Goal: Transaction & Acquisition: Purchase product/service

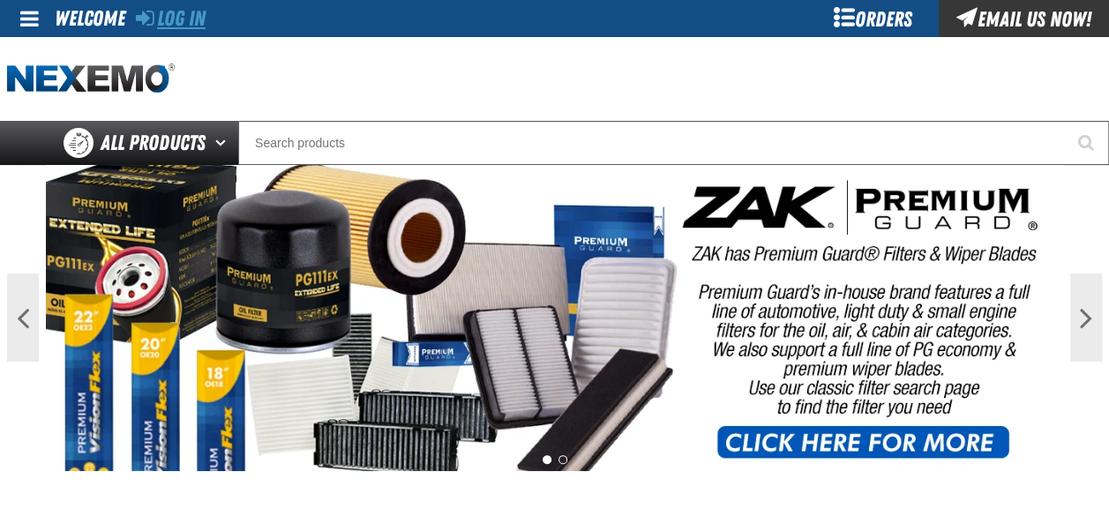
click at [191, 12] on link "Log In" at bounding box center [171, 18] width 70 height 25
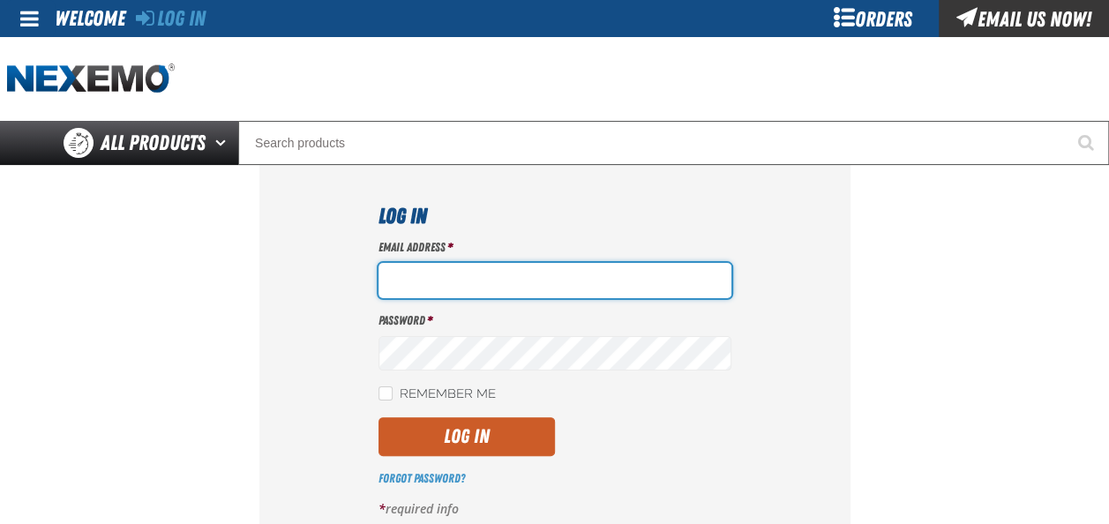
click at [526, 275] on input "Email Address *" at bounding box center [554, 280] width 353 height 35
type input "[EMAIL_ADDRESS][DOMAIN_NAME]"
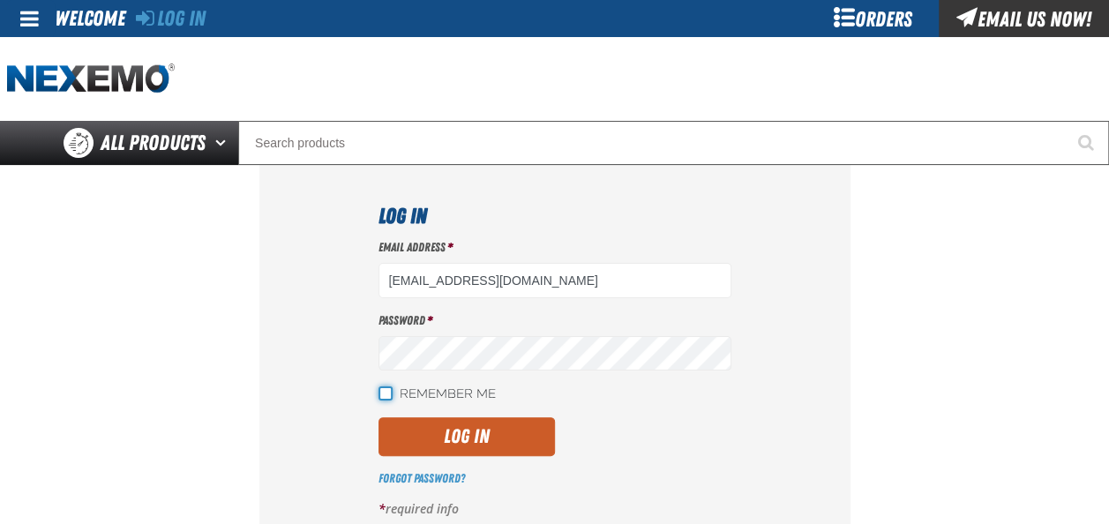
click at [389, 390] on input "Remember Me" at bounding box center [385, 393] width 14 height 14
checkbox input "true"
click at [437, 429] on button "Log In" at bounding box center [466, 436] width 176 height 39
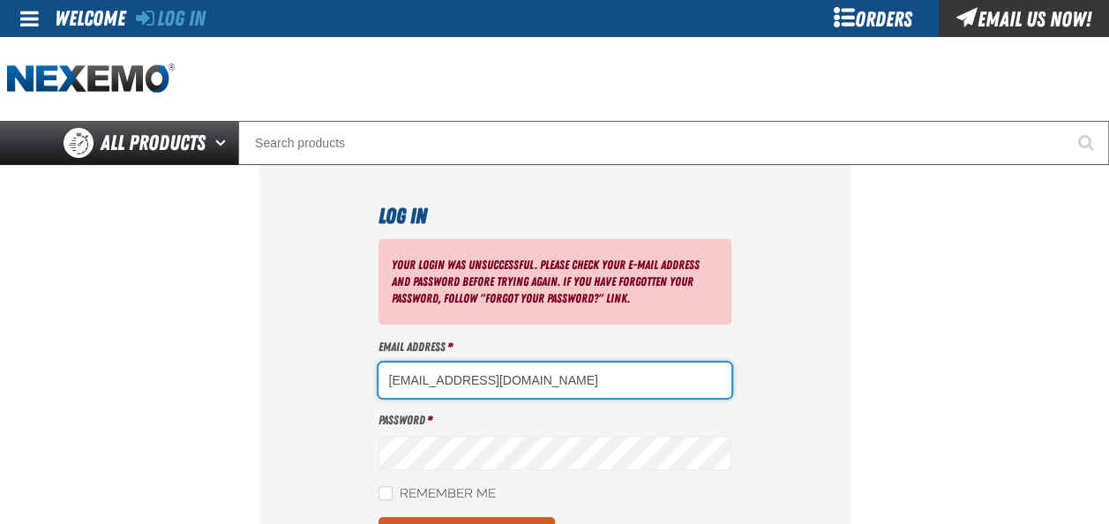
click at [506, 372] on input "[EMAIL_ADDRESS][DOMAIN_NAME]" at bounding box center [554, 379] width 353 height 35
type input "j"
type input "[EMAIL_ADDRESS][DOMAIN_NAME]"
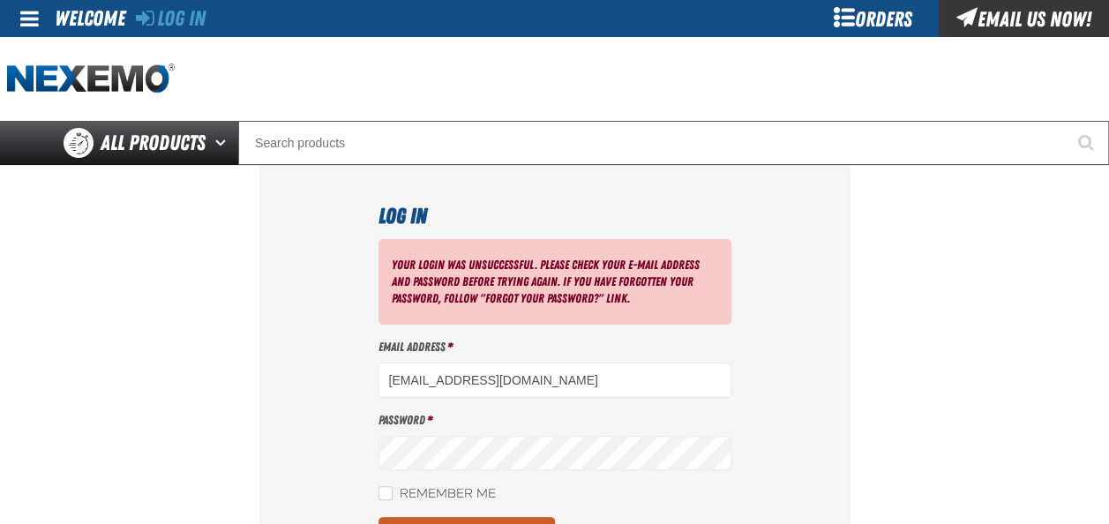
click at [892, 450] on section "Log In Your login was unsuccessful. Please check your e-mail address and passwo…" at bounding box center [554, 415] width 1094 height 501
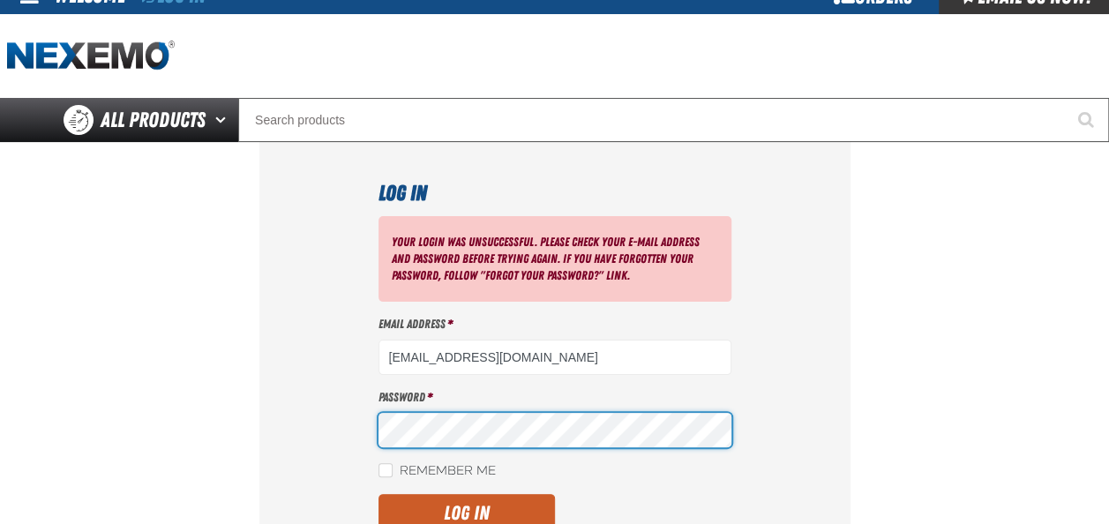
scroll to position [35, 0]
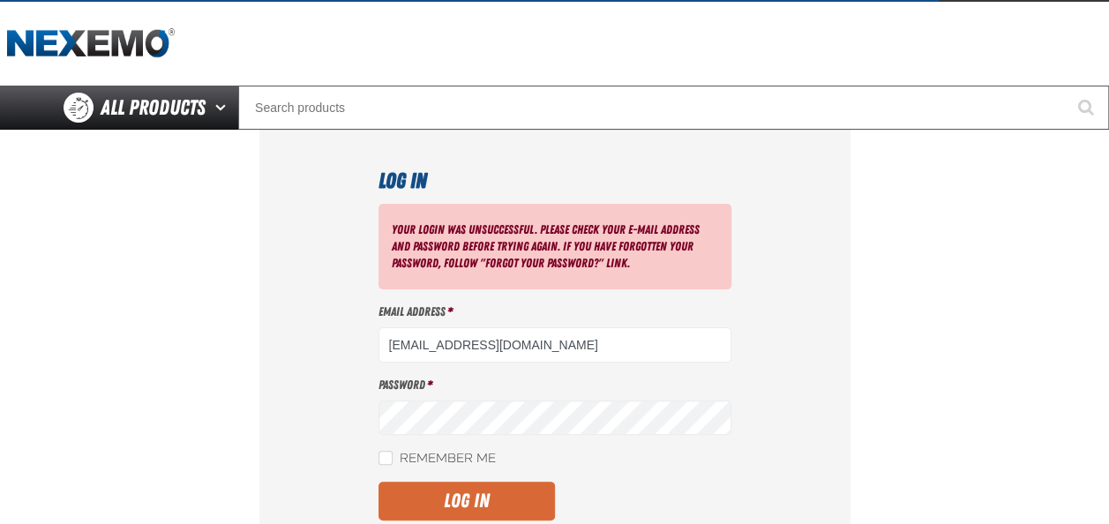
click at [485, 504] on button "Log In" at bounding box center [466, 501] width 176 height 39
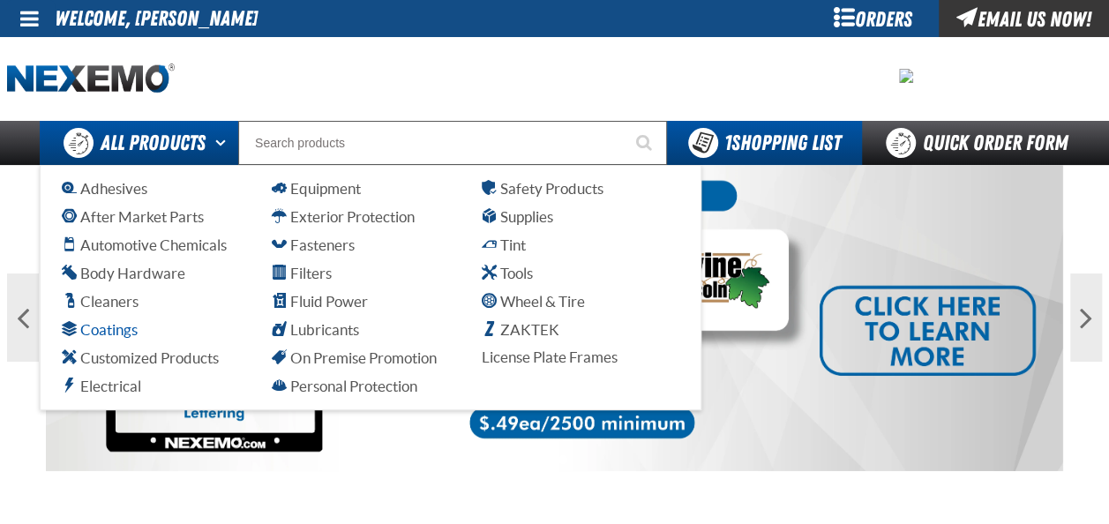
click at [116, 338] on span "Coatings" at bounding box center [100, 329] width 76 height 17
